Goal: Task Accomplishment & Management: Manage account settings

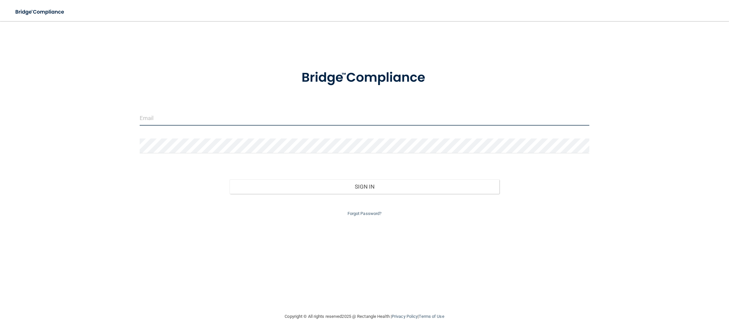
type input "[EMAIL_ADDRESS][DOMAIN_NAME]"
click at [255, 117] on input "[EMAIL_ADDRESS][DOMAIN_NAME]" at bounding box center [365, 118] width 450 height 15
drag, startPoint x: 237, startPoint y: 115, endPoint x: 242, endPoint y: 118, distance: 5.5
click at [242, 118] on input "[EMAIL_ADDRESS][DOMAIN_NAME]" at bounding box center [365, 118] width 450 height 15
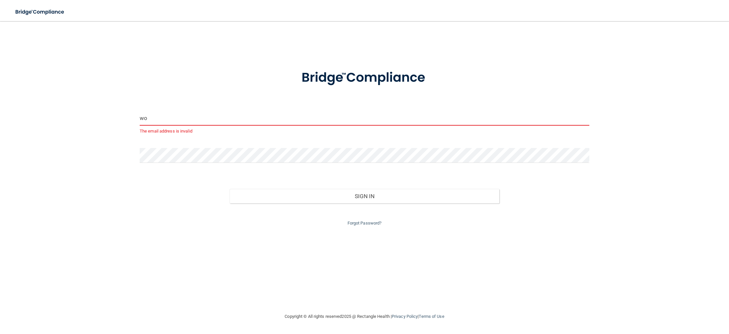
type input "w"
type input "thewoodlands@sandstonenfb.com"
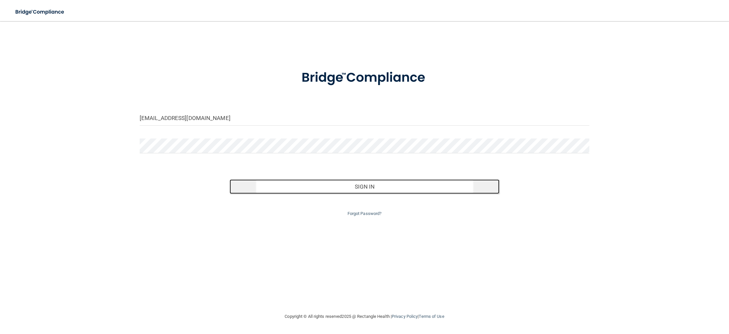
click at [337, 188] on button "Sign In" at bounding box center [365, 186] width 270 height 14
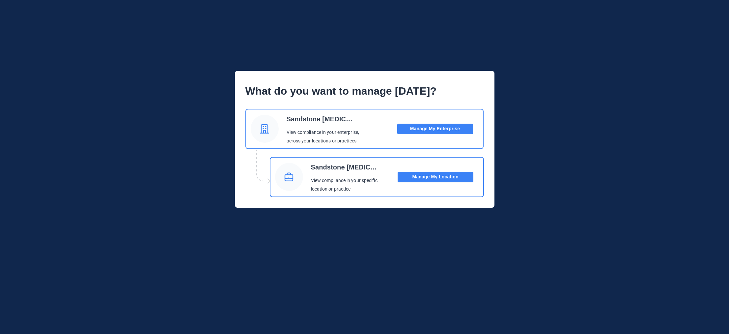
click at [459, 179] on button "Manage My Location" at bounding box center [436, 177] width 76 height 11
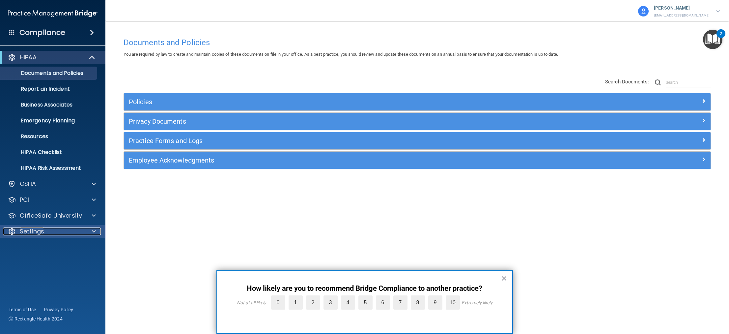
click at [62, 231] on div "Settings" at bounding box center [44, 231] width 82 height 8
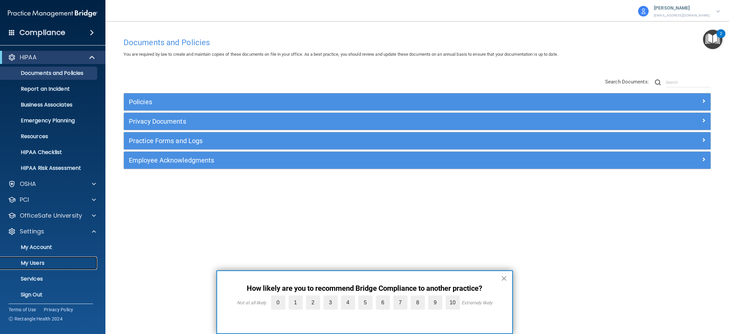
click at [45, 262] on p "My Users" at bounding box center [49, 263] width 90 height 7
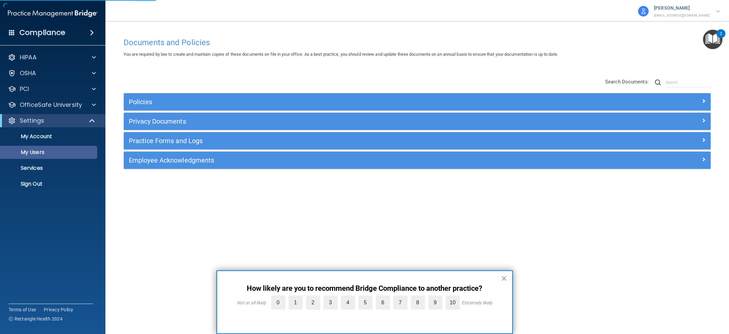
select select "20"
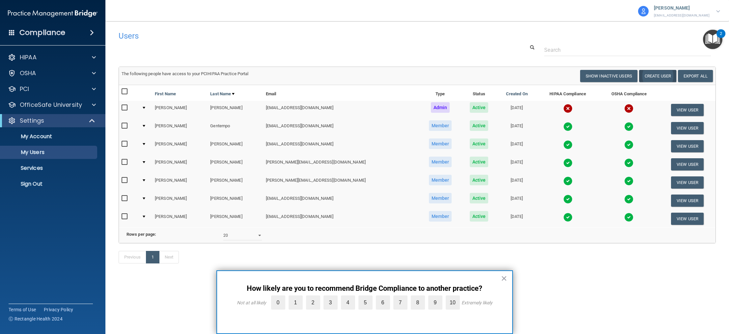
scroll to position [0, 0]
click at [651, 76] on button "Create User" at bounding box center [657, 76] width 37 height 12
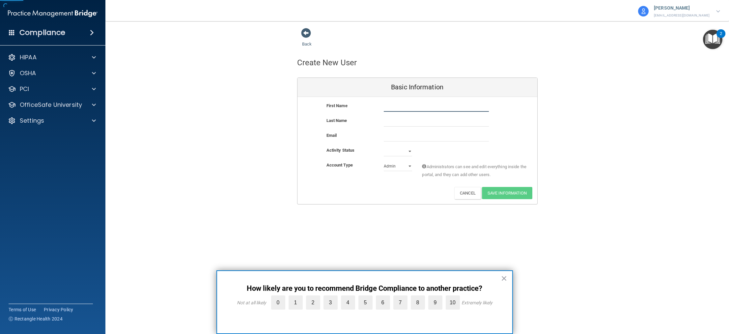
click at [396, 105] on input "text" at bounding box center [436, 107] width 105 height 10
type input "Dawhn"
type input "Bruce"
type input "Dawhnj@gmail.com"
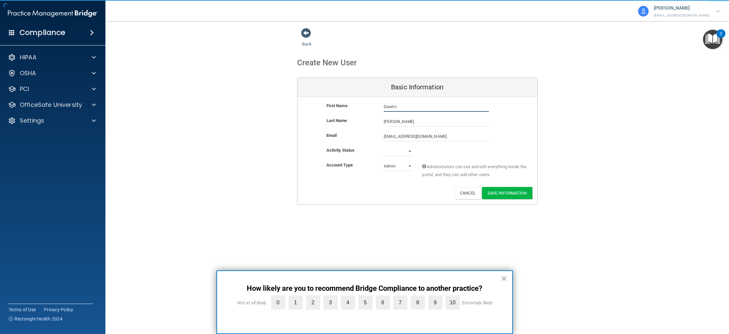
type input "Dawhn"
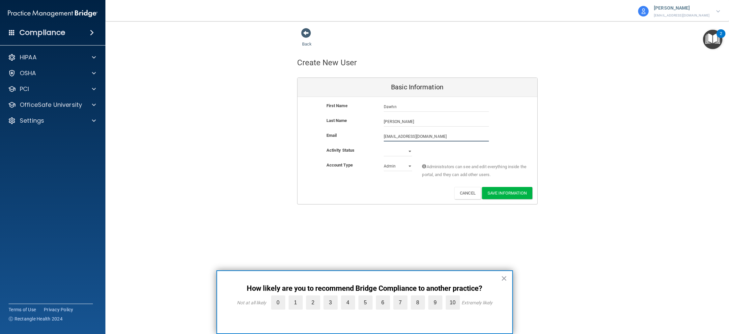
drag, startPoint x: 424, startPoint y: 138, endPoint x: 378, endPoint y: 137, distance: 45.8
click at [378, 137] on div "Email Dawhnj@gmail.com Dawhnj@gmail.com" at bounding box center [417, 136] width 240 height 10
type input "dbruce@sandstonenfb.com"
click at [393, 151] on select "Active Inactive" at bounding box center [398, 151] width 28 height 10
select select "active"
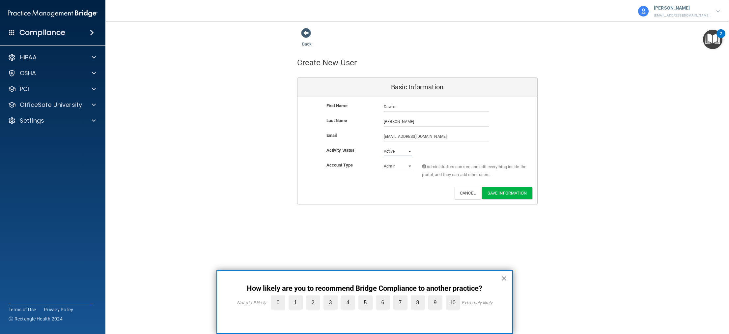
click at [384, 146] on select "Active Inactive" at bounding box center [398, 151] width 28 height 10
click at [399, 167] on select "Admin Member" at bounding box center [398, 166] width 28 height 10
select select "practice_member"
click at [384, 161] on select "Admin Member" at bounding box center [398, 166] width 28 height 10
click at [496, 194] on button "Save Information" at bounding box center [507, 193] width 50 height 12
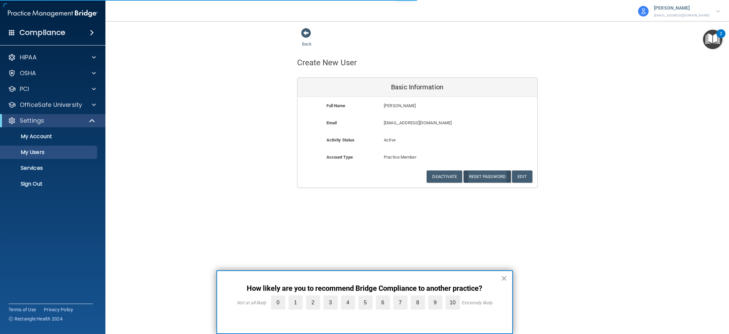
select select "20"
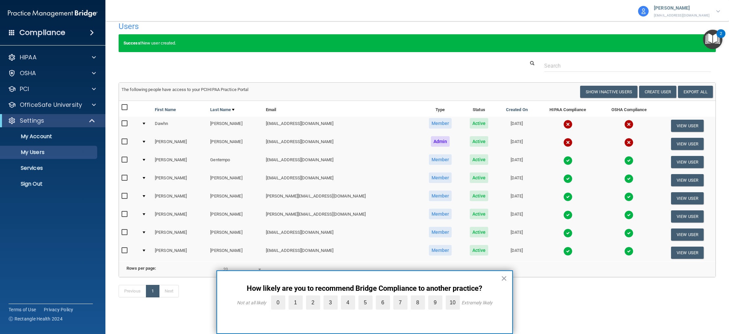
scroll to position [0, 2]
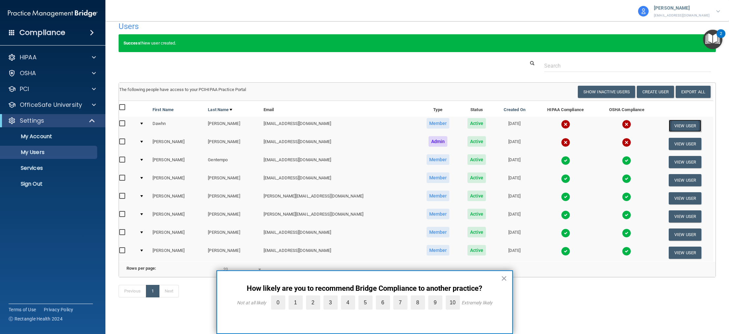
click at [676, 125] on button "View User" at bounding box center [685, 126] width 33 height 12
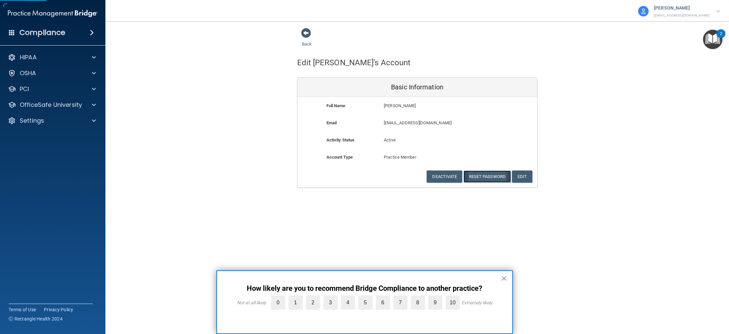
click at [485, 176] on button "Reset Password" at bounding box center [486, 176] width 47 height 12
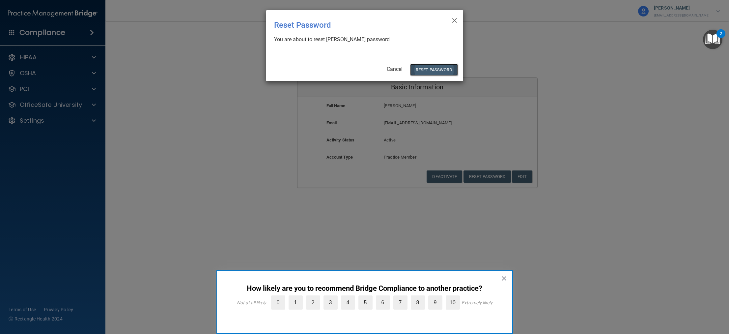
click at [428, 68] on button "Reset Password" at bounding box center [433, 70] width 47 height 12
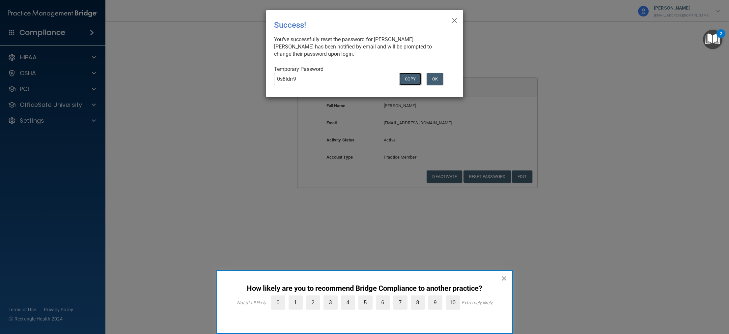
click at [405, 77] on button "COPY" at bounding box center [410, 79] width 22 height 12
click at [455, 18] on span "×" at bounding box center [455, 19] width 6 height 13
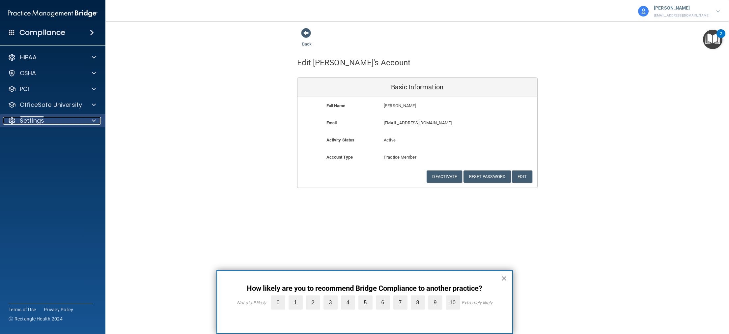
drag, startPoint x: 62, startPoint y: 116, endPoint x: 63, endPoint y: 125, distance: 9.3
click at [63, 117] on div "Settings" at bounding box center [44, 121] width 82 height 8
click at [46, 183] on p "Sign Out" at bounding box center [49, 183] width 90 height 7
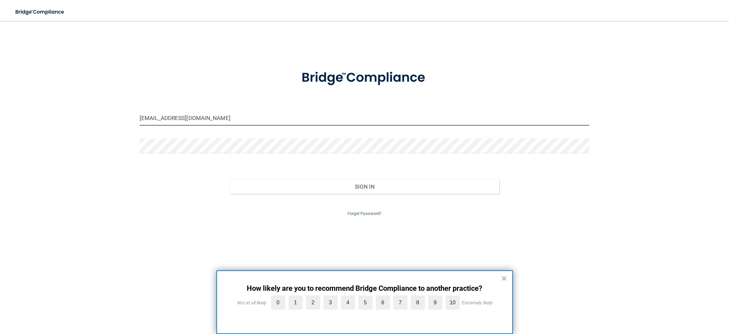
drag, startPoint x: 261, startPoint y: 121, endPoint x: 177, endPoint y: 115, distance: 84.2
click at [139, 121] on div "thewoodlands@sandstonenfb.com" at bounding box center [364, 121] width 459 height 20
drag, startPoint x: 182, startPoint y: 115, endPoint x: 124, endPoint y: 111, distance: 57.8
click at [124, 111] on div "thewoodlands@sandstonenfb.com Invalid email/password. You don't have permission…" at bounding box center [364, 167] width 703 height 278
click at [222, 114] on input "thewoodlands@sandstonenfb.com" at bounding box center [365, 118] width 450 height 15
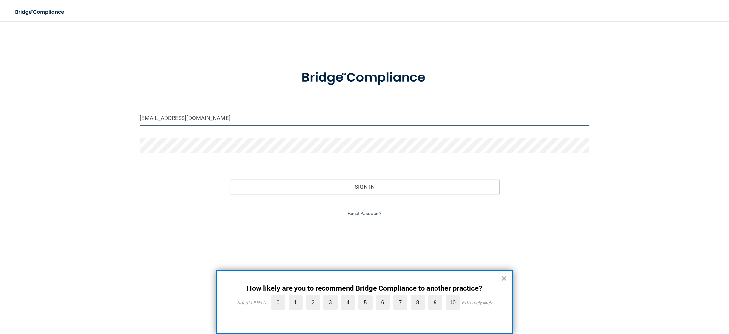
click at [222, 121] on input "thewoodlands@sandstonenfb.com" at bounding box center [365, 118] width 450 height 15
click at [208, 89] on div at bounding box center [364, 78] width 459 height 34
click at [224, 123] on input "thewoodlands@sandstonenfb.com" at bounding box center [365, 118] width 450 height 15
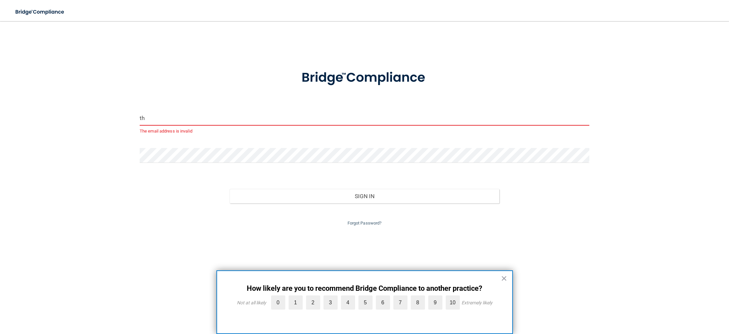
type input "t"
type input "dbruce@sandstonenfb.com"
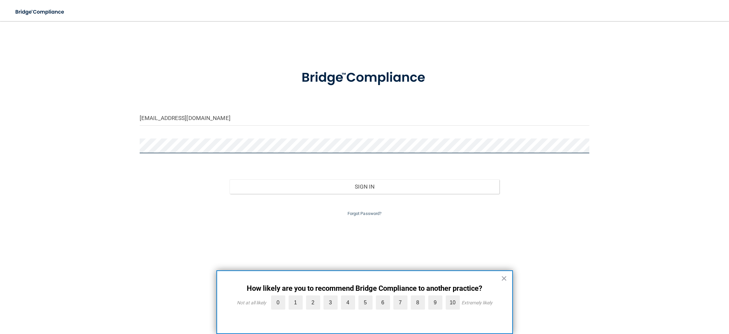
click at [137, 146] on div at bounding box center [364, 148] width 459 height 20
click at [130, 144] on div "dbruce@sandstonenfb.com Invalid email/password. You don't have permission to ac…" at bounding box center [364, 167] width 703 height 278
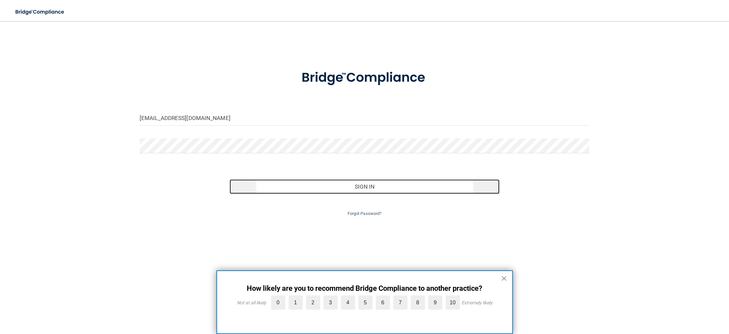
click at [344, 186] on button "Sign In" at bounding box center [365, 186] width 270 height 14
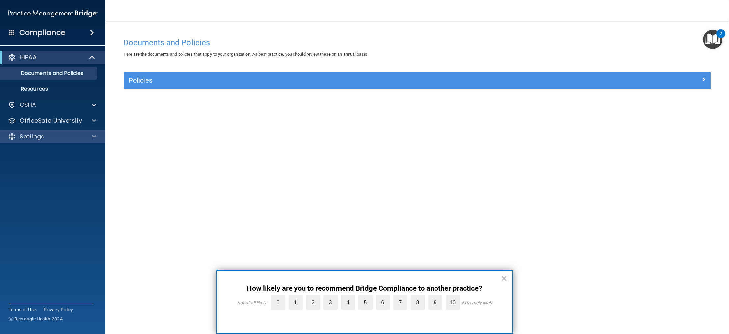
click at [51, 143] on div "Settings" at bounding box center [53, 136] width 106 height 13
click at [46, 141] on div "Settings" at bounding box center [53, 136] width 106 height 13
click at [33, 138] on p "Settings" at bounding box center [32, 136] width 24 height 8
click at [32, 151] on p "My Account" at bounding box center [49, 152] width 90 height 7
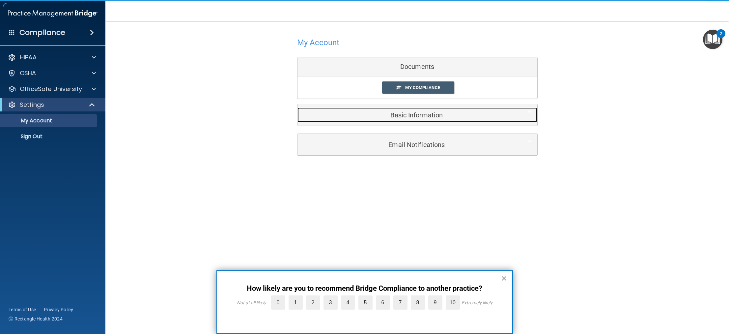
click at [429, 116] on h5 "Basic Information" at bounding box center [407, 114] width 210 height 7
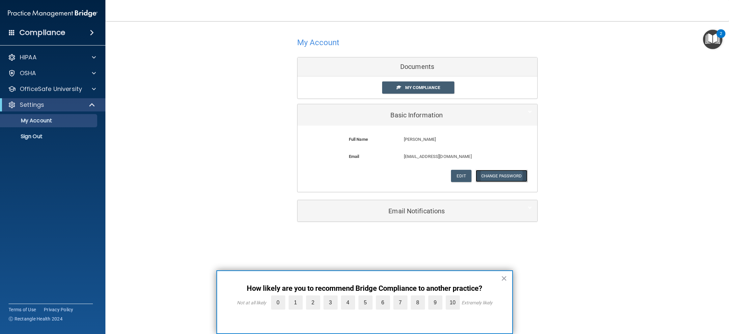
click at [508, 176] on button "Change Password" at bounding box center [502, 176] width 52 height 12
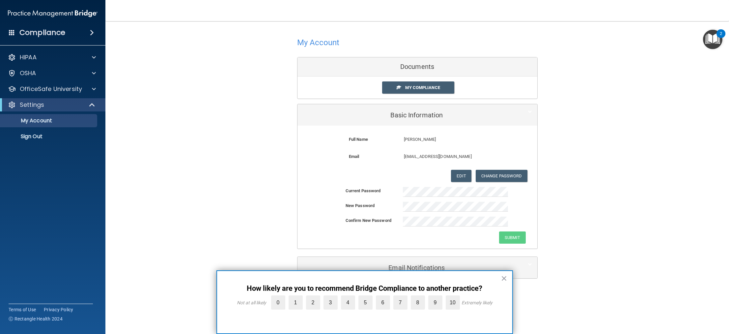
click at [429, 197] on div "Current Password New Password Confirm New Password Submit" at bounding box center [417, 215] width 240 height 57
click at [385, 236] on div "Confirm New Password Passwords don't match." at bounding box center [417, 227] width 240 height 23
click at [499, 231] on button "Submit" at bounding box center [512, 237] width 27 height 12
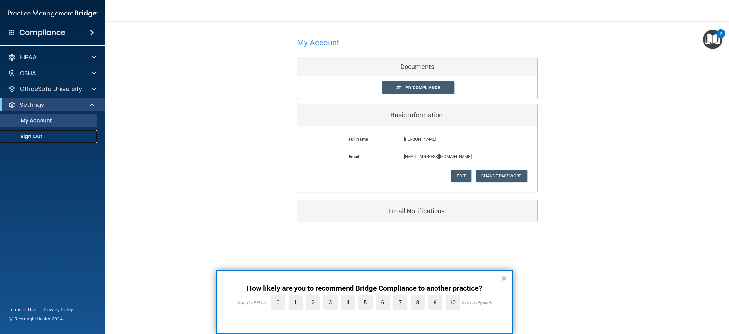
click at [31, 136] on p "Sign Out" at bounding box center [49, 136] width 90 height 7
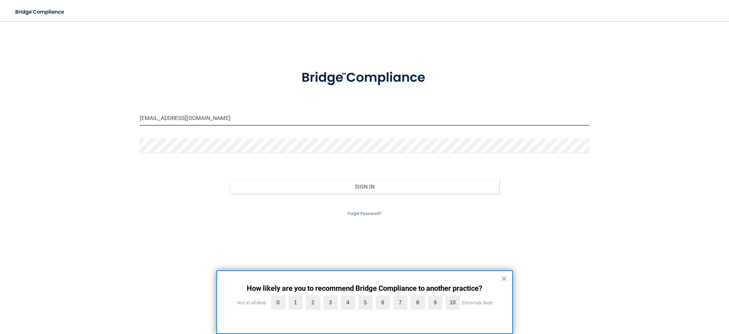
click at [418, 117] on input "thewoodlands@sandstonenfb.com" at bounding box center [365, 118] width 450 height 15
type input "[EMAIL_ADDRESS][DOMAIN_NAME]"
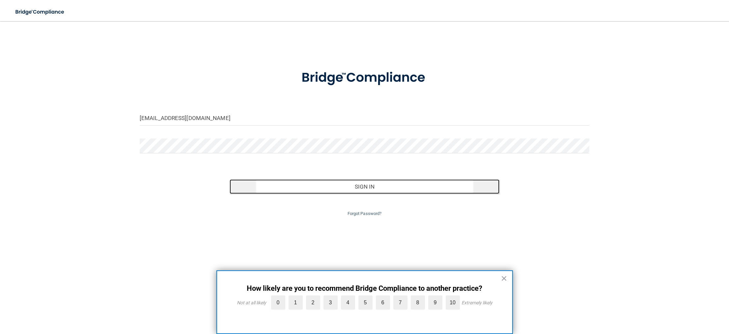
click at [367, 187] on button "Sign In" at bounding box center [365, 186] width 270 height 14
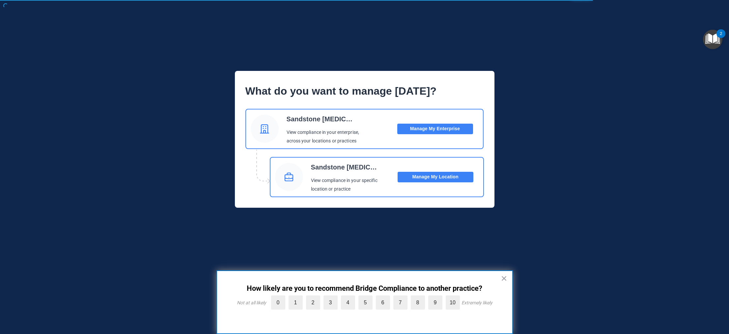
click at [423, 176] on button "Manage My Location" at bounding box center [436, 177] width 76 height 11
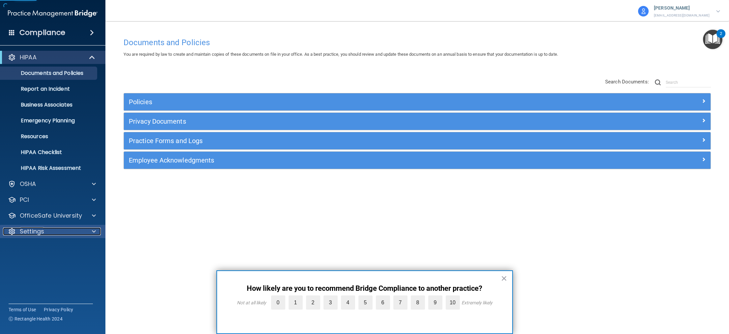
click at [39, 232] on p "Settings" at bounding box center [32, 231] width 24 height 8
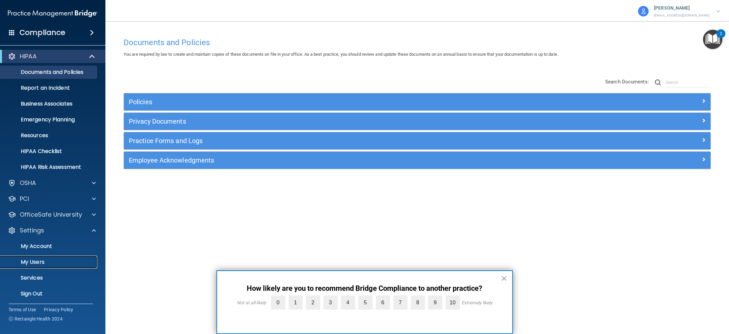
scroll to position [3, 0]
click at [34, 259] on p "My Users" at bounding box center [49, 260] width 90 height 7
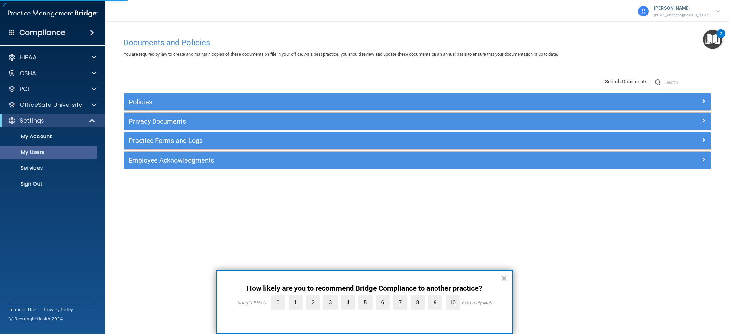
select select "20"
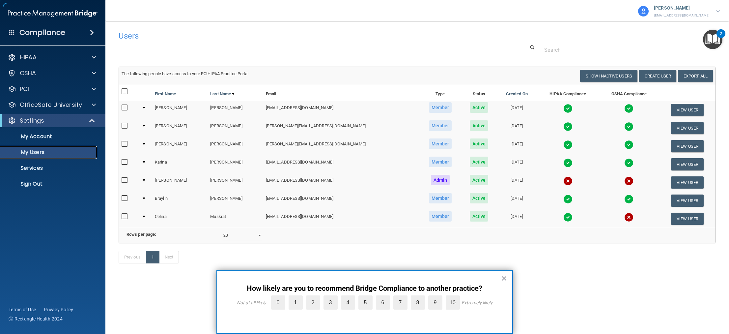
click at [47, 153] on p "My Users" at bounding box center [49, 152] width 90 height 7
click at [685, 216] on button "View User" at bounding box center [687, 218] width 33 height 12
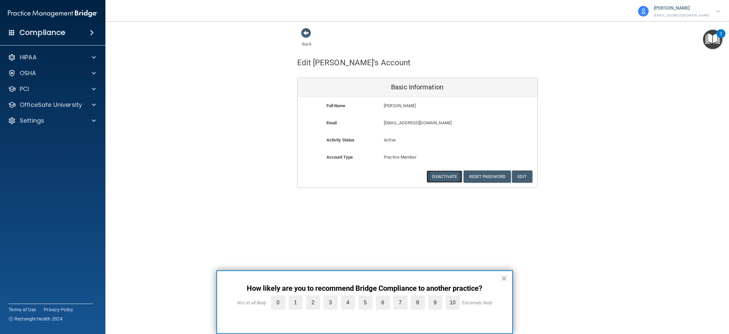
click at [455, 177] on button "Deactivate" at bounding box center [445, 176] width 36 height 12
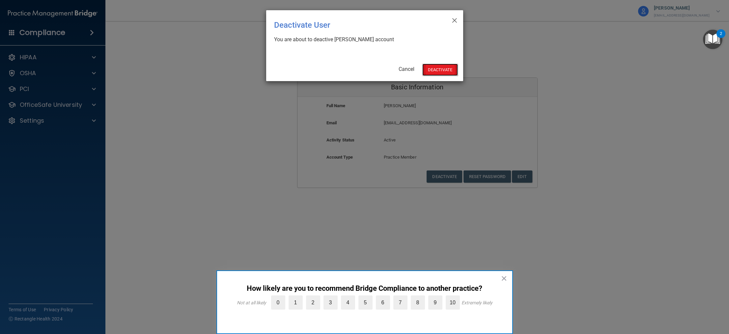
click at [446, 70] on button "Deactivate" at bounding box center [440, 70] width 36 height 12
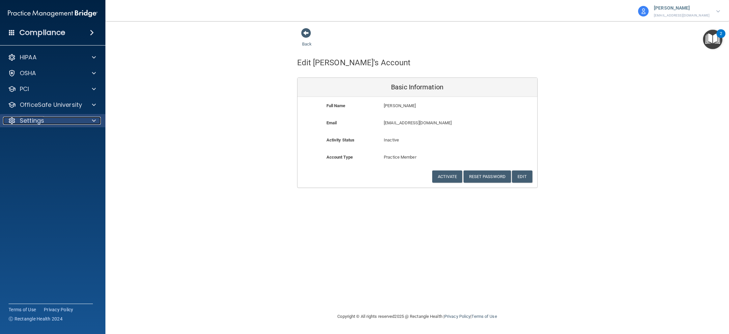
click at [41, 124] on p "Settings" at bounding box center [32, 121] width 24 height 8
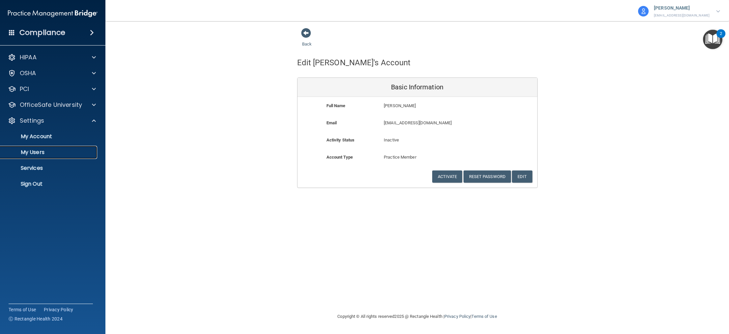
click at [49, 152] on p "My Users" at bounding box center [49, 152] width 90 height 7
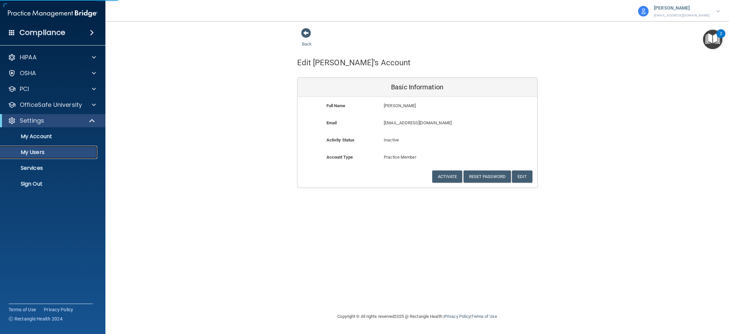
select select "20"
